Goal: Answer question/provide support

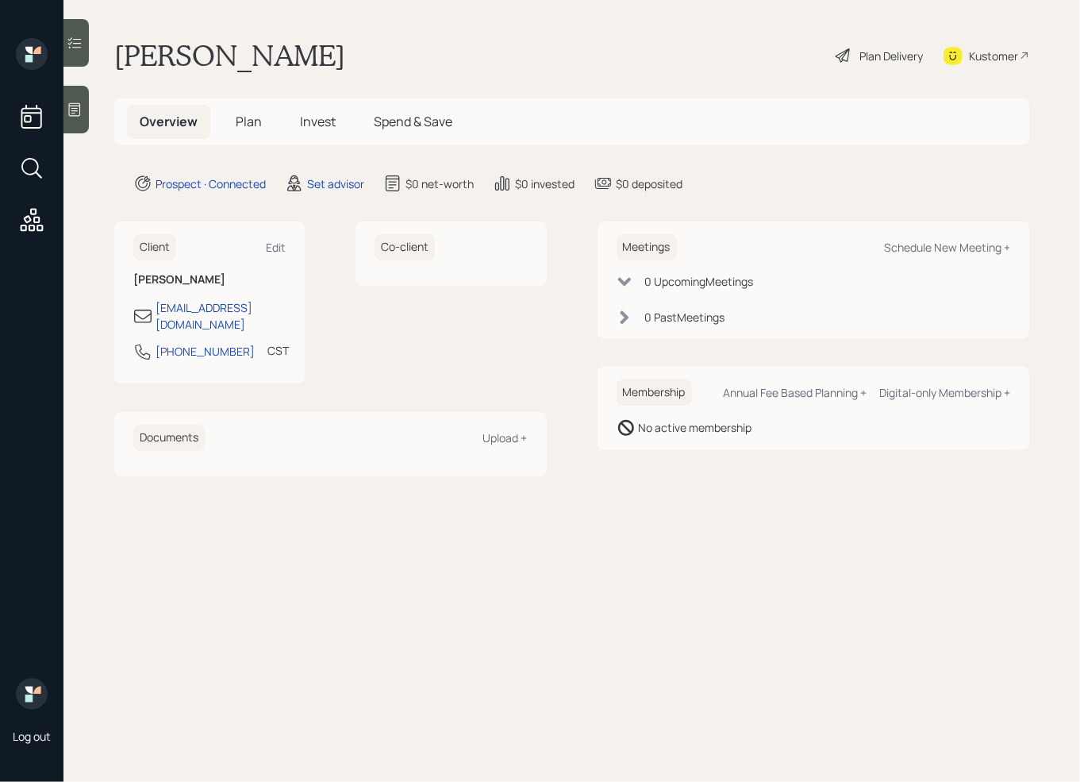
click at [85, 115] on div at bounding box center [75, 110] width 25 height 48
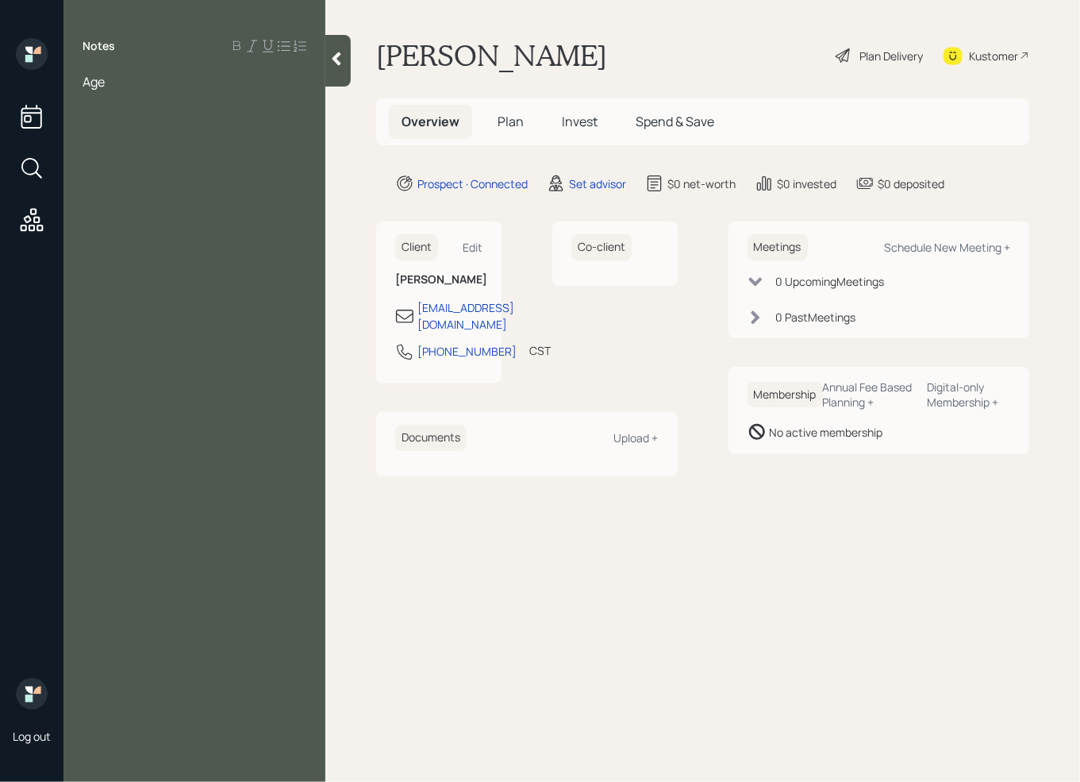
click at [129, 91] on div at bounding box center [195, 98] width 224 height 17
click at [102, 99] on div at bounding box center [195, 98] width 224 height 17
click at [125, 89] on div "Age" at bounding box center [195, 81] width 224 height 17
click at [123, 102] on div at bounding box center [195, 98] width 224 height 17
click at [174, 79] on div "Age [DEMOGRAPHIC_DATA]" at bounding box center [195, 81] width 224 height 17
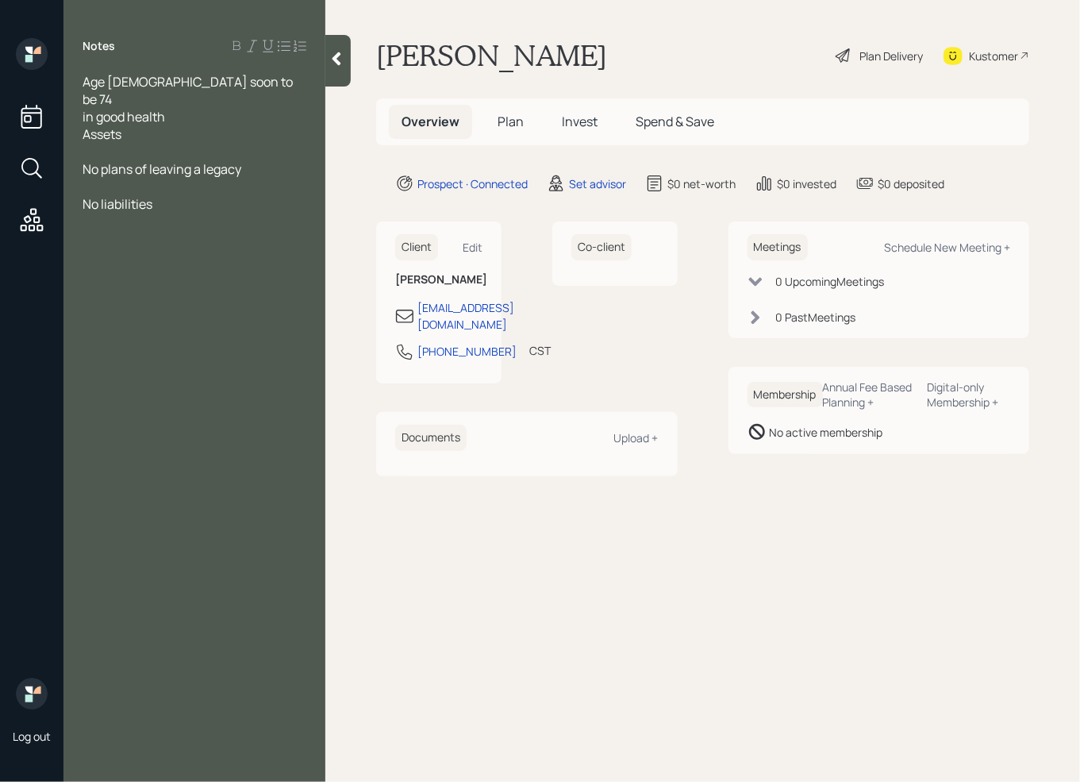
click at [104, 143] on div at bounding box center [195, 151] width 224 height 17
click at [121, 143] on div "CDs" at bounding box center [195, 151] width 224 height 17
click at [123, 265] on div at bounding box center [195, 273] width 224 height 17
click at [111, 248] on div at bounding box center [195, 256] width 224 height 17
click at [104, 317] on div at bounding box center [195, 325] width 224 height 17
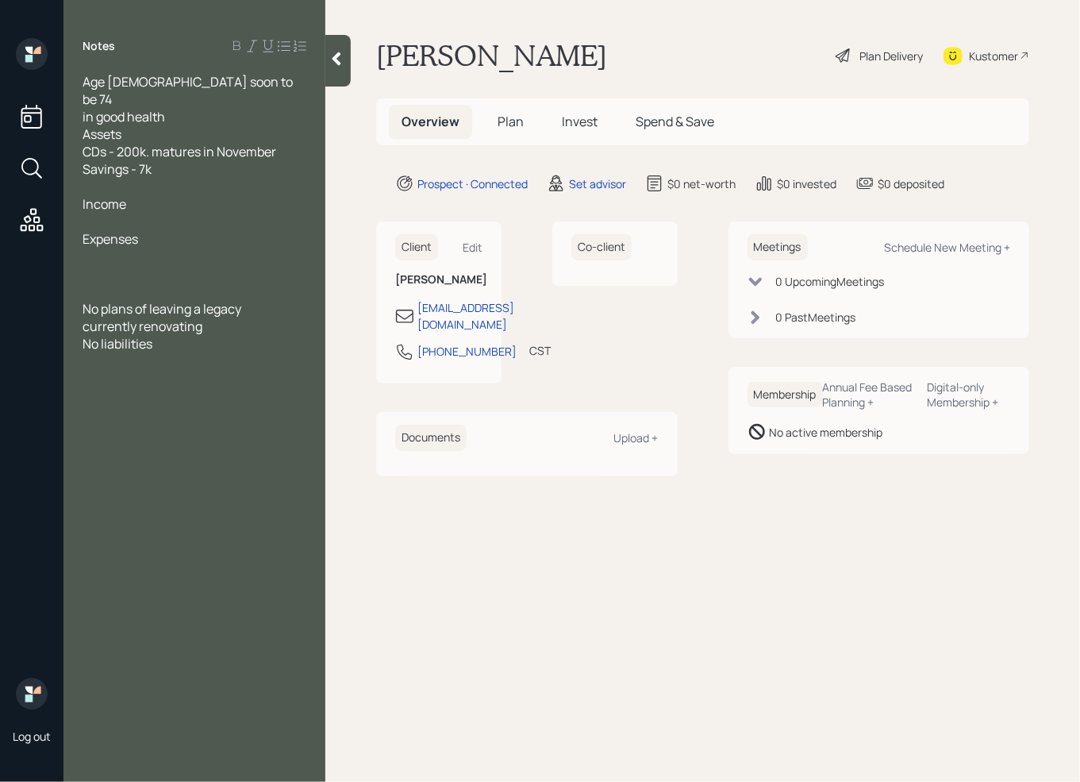
click at [106, 248] on div at bounding box center [195, 256] width 224 height 17
click at [231, 335] on div "No liabilities" at bounding box center [195, 343] width 224 height 17
click at [217, 335] on div "No liabilities" at bounding box center [195, 343] width 224 height 17
click at [216, 317] on div "currently renovating" at bounding box center [195, 325] width 224 height 17
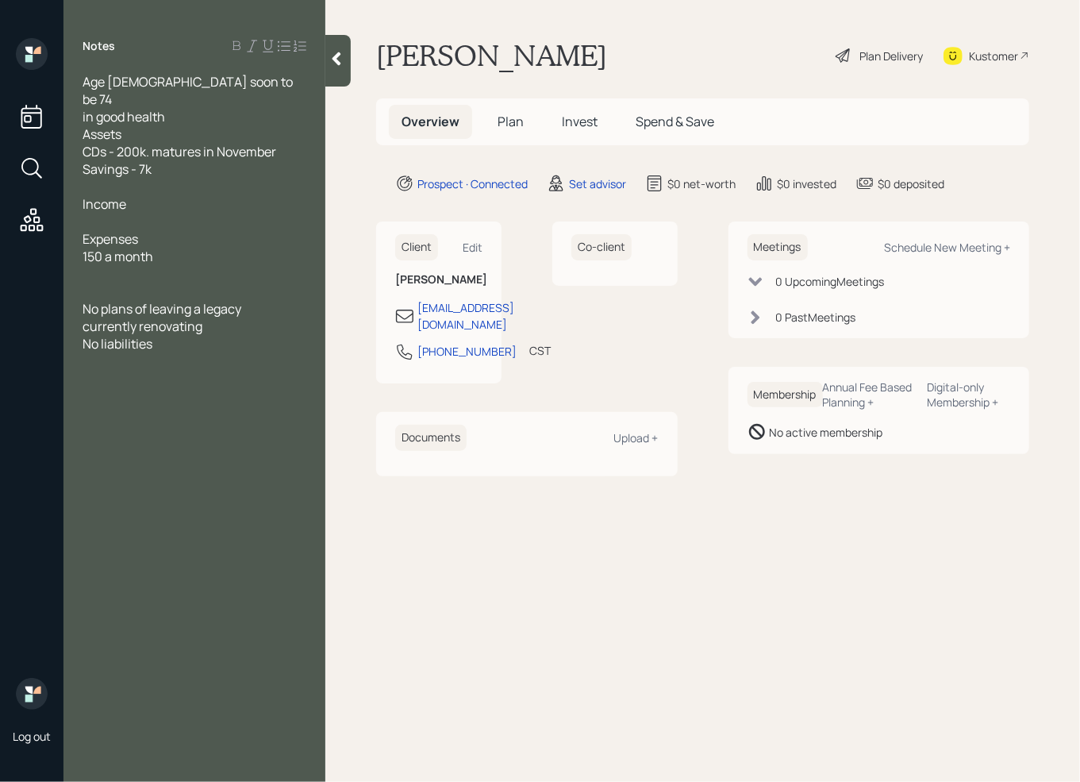
click at [144, 265] on div at bounding box center [195, 273] width 224 height 17
click at [106, 275] on span "currently renovating a home (20k) max" at bounding box center [184, 282] width 202 height 35
click at [133, 267] on div "currently renovating a home (20k max)" at bounding box center [195, 282] width 224 height 35
click at [98, 213] on div at bounding box center [195, 221] width 224 height 17
click at [97, 178] on div at bounding box center [195, 186] width 224 height 17
